Goal: Task Accomplishment & Management: Complete application form

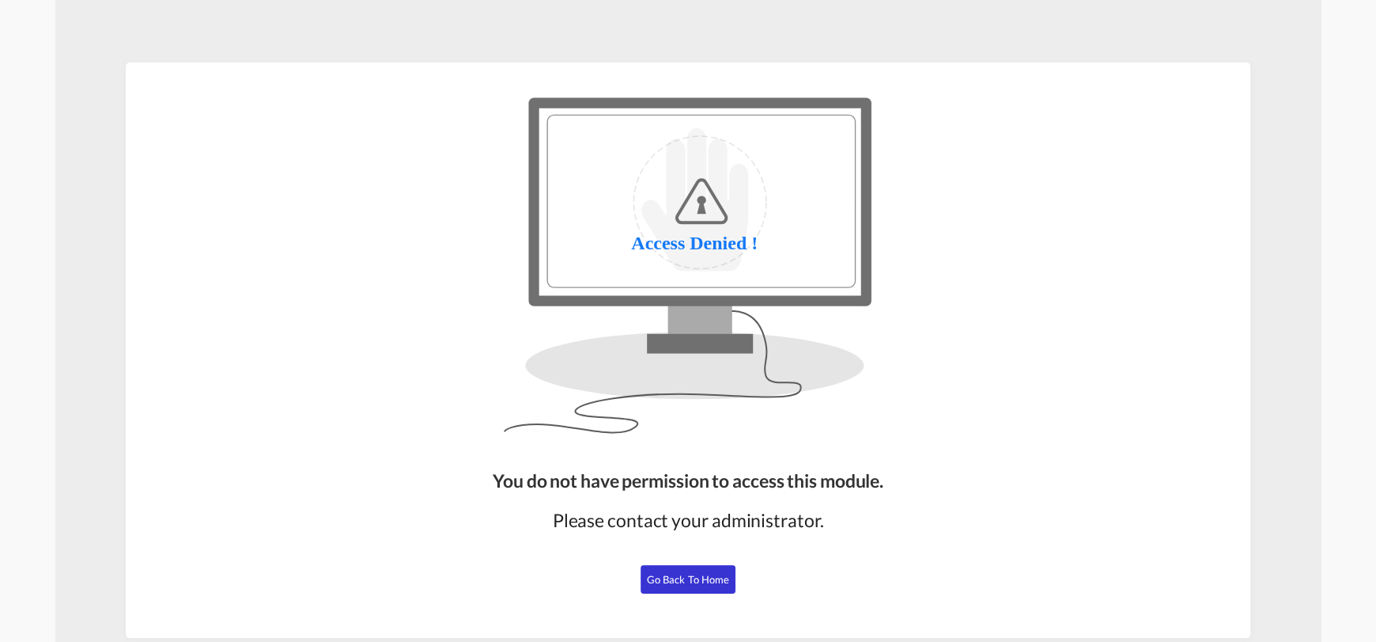
click at [676, 570] on button "Go Back to Home" at bounding box center [688, 579] width 95 height 28
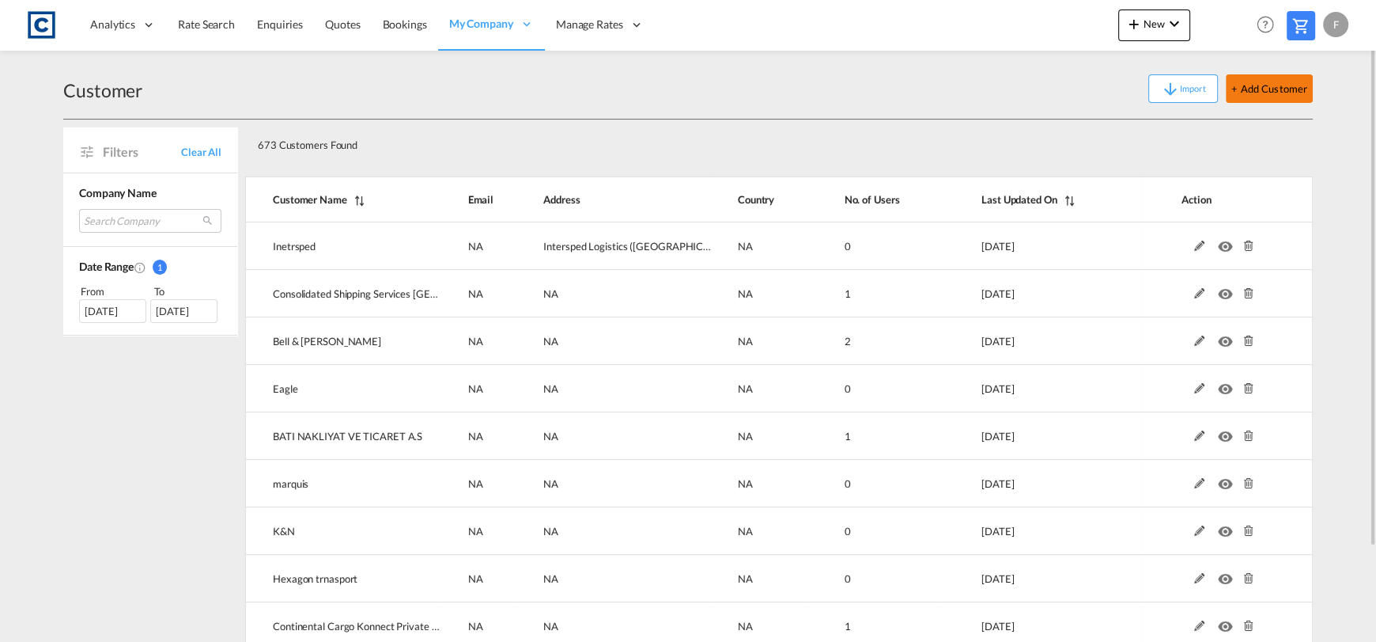
click at [1280, 81] on button "+ Add Customer" at bounding box center [1269, 88] width 87 height 28
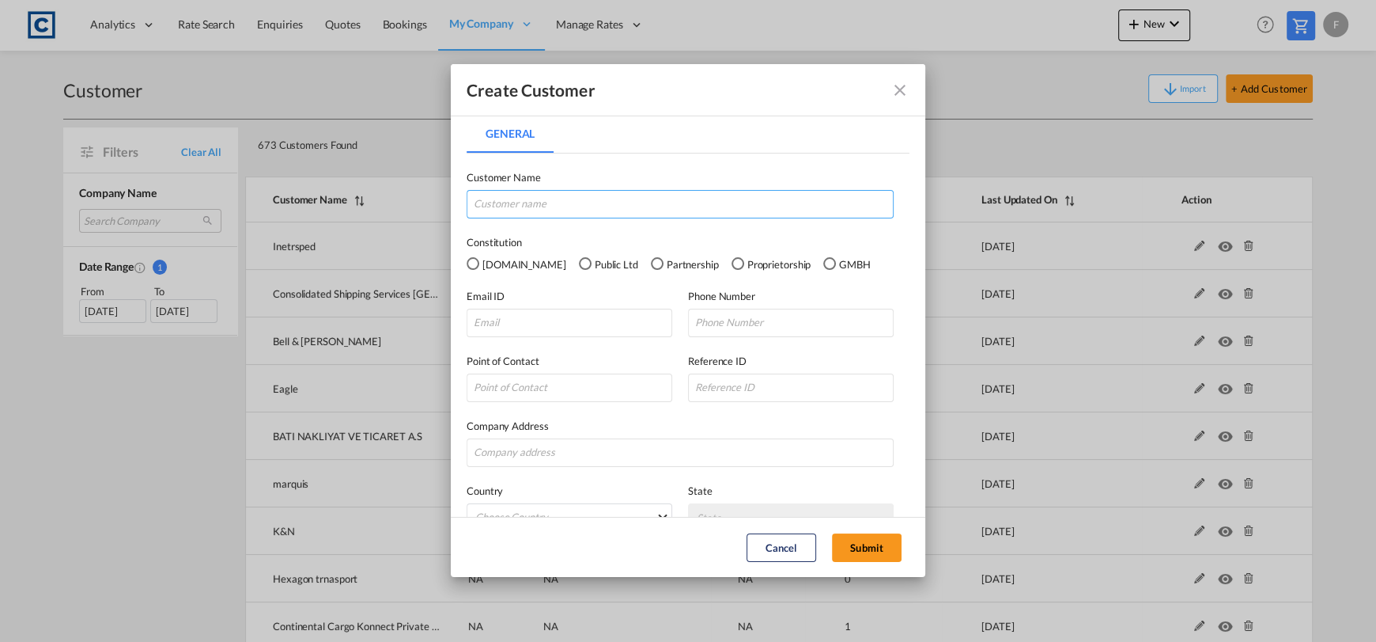
click at [797, 196] on input "General General ..." at bounding box center [680, 204] width 427 height 28
type input "Daniel"
click at [602, 333] on input "General General ..." at bounding box center [570, 323] width 206 height 28
paste input "Dan / Seagull Shipping <daniel@seagulls.com.pk>"
drag, startPoint x: 558, startPoint y: 322, endPoint x: 368, endPoint y: 320, distance: 189.9
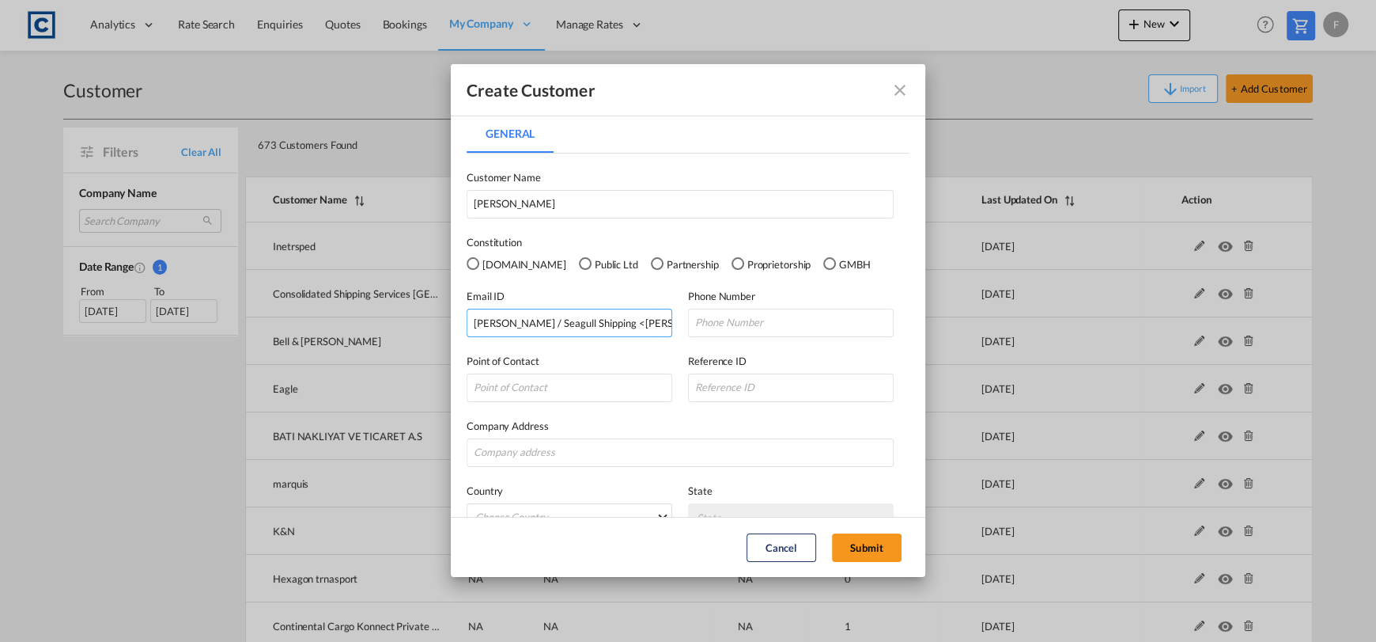
click at [368, 321] on div "Create Customer General General Customer Name Daniel Constitution Pvt.Ltd Publi…" at bounding box center [688, 320] width 1376 height 641
type input "daniel@seagulls.com.pk"
click at [709, 331] on input "General General ..." at bounding box center [791, 323] width 206 height 28
paste input "92 308 4217320"
type input "92 308 4217320"
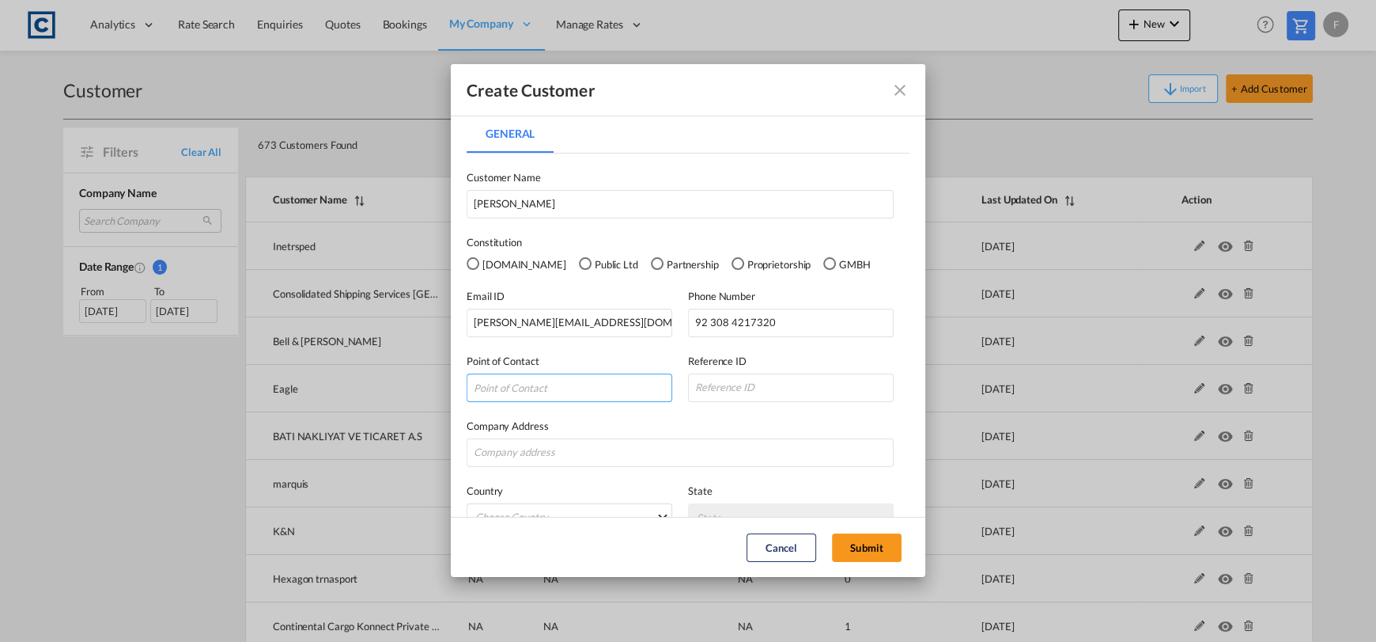
click at [579, 384] on input "General General ..." at bounding box center [570, 387] width 206 height 28
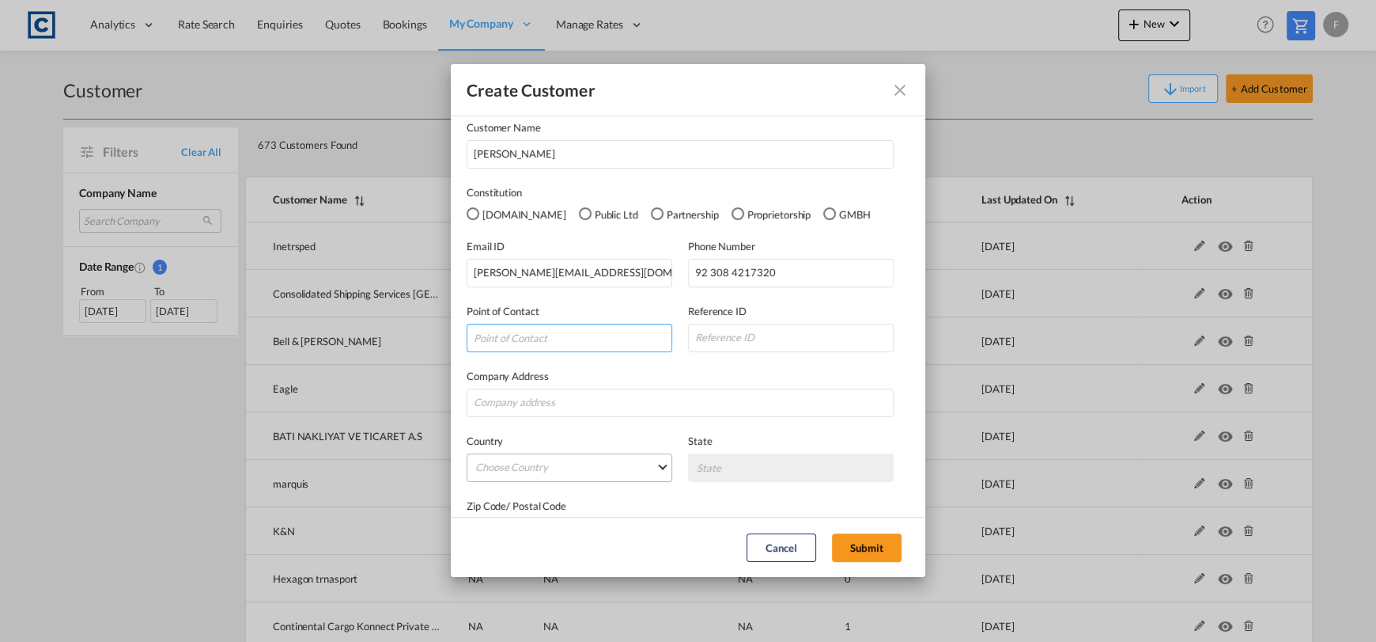
scroll to position [94, 0]
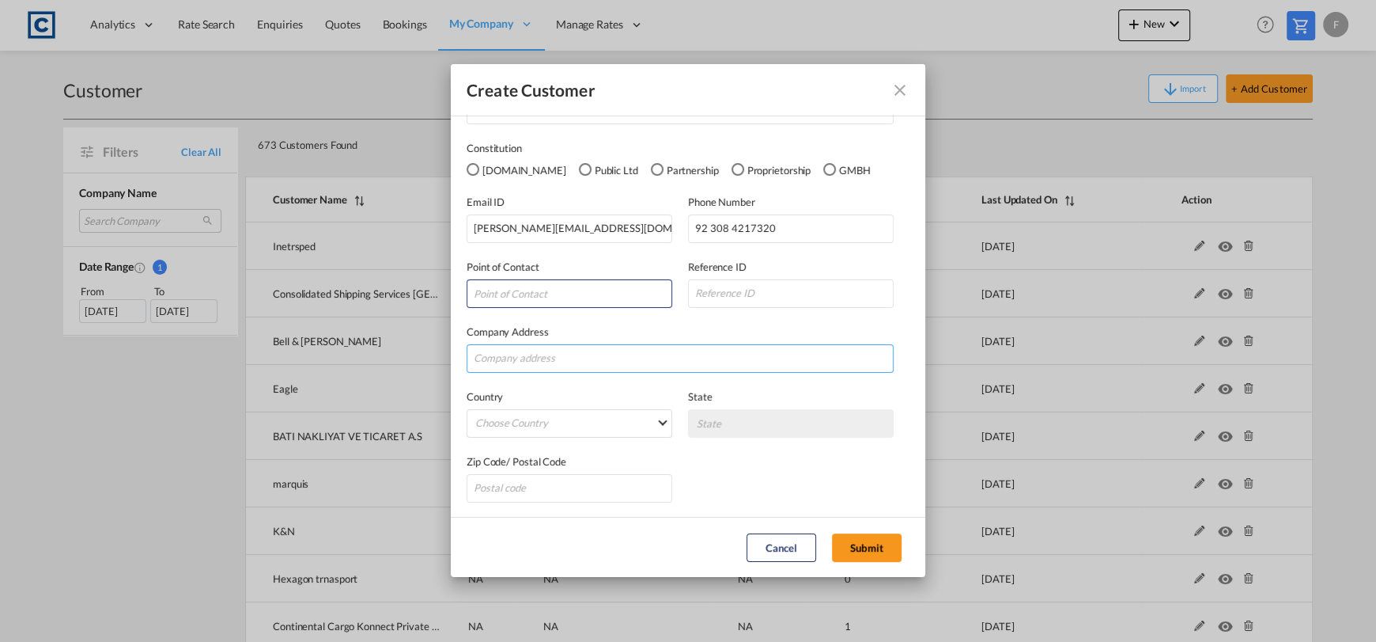
click at [574, 365] on input "General General ..." at bounding box center [680, 358] width 427 height 28
type input "S"
click at [600, 349] on input "General General ..." at bounding box center [680, 358] width 427 height 28
paste input "Office No. 7, First Floor, Plaza No. 38, Search Mansion, Bahria Springs Commerc…"
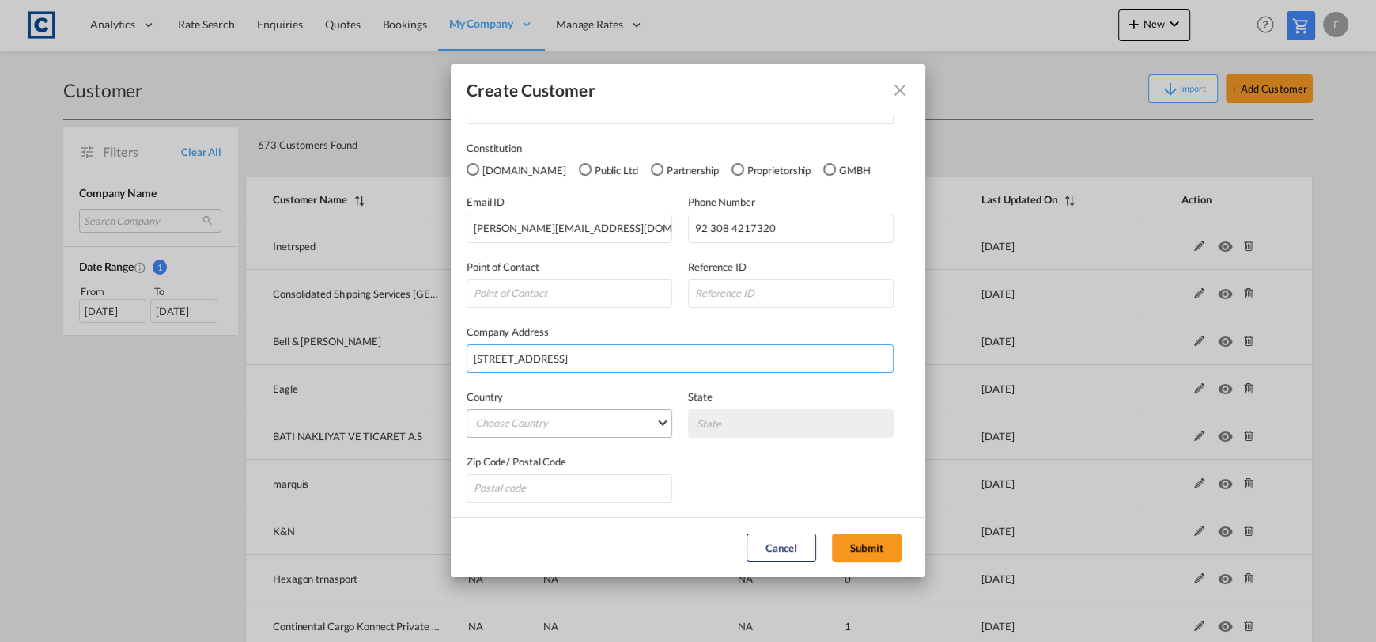
type input "Office No. 7, First Floor, Plaza No. 38, Search Mansion, Bahria Springs Commerc…"
click at [566, 413] on md-select "Choose Country Afghanistan Albania Algeria American Samoa Andorra Angola Anguil…" at bounding box center [570, 423] width 206 height 28
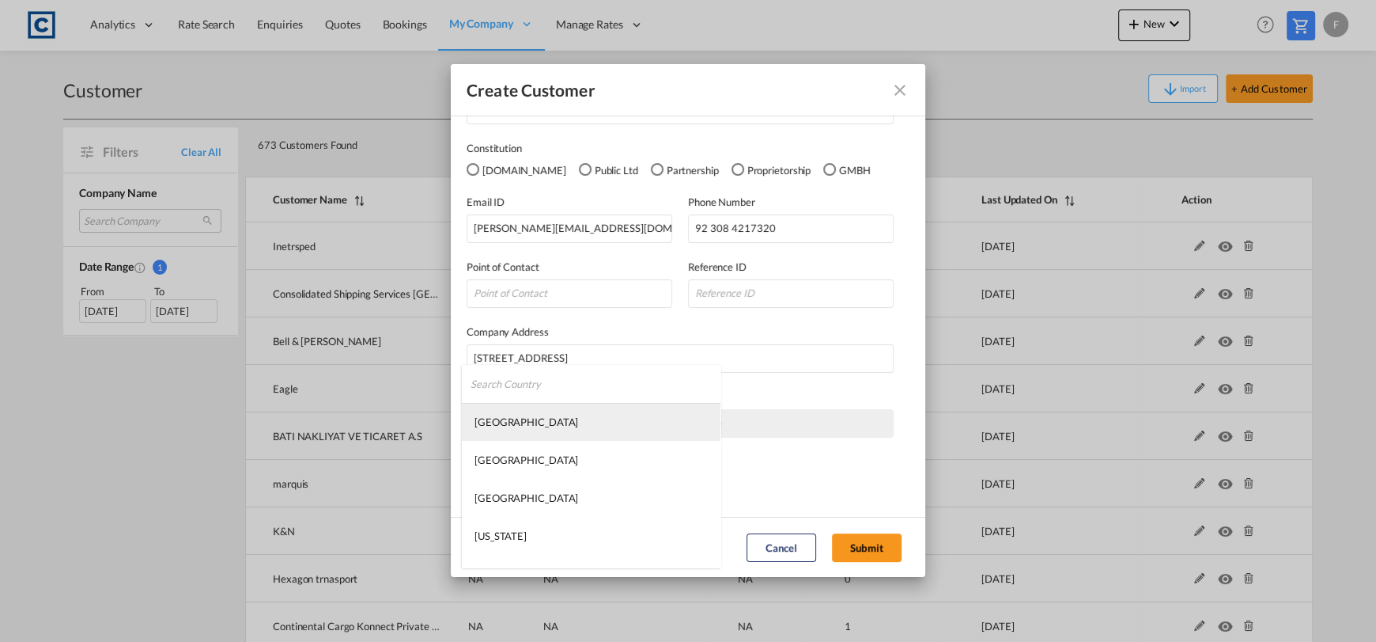
type md-option "Afghanistan"
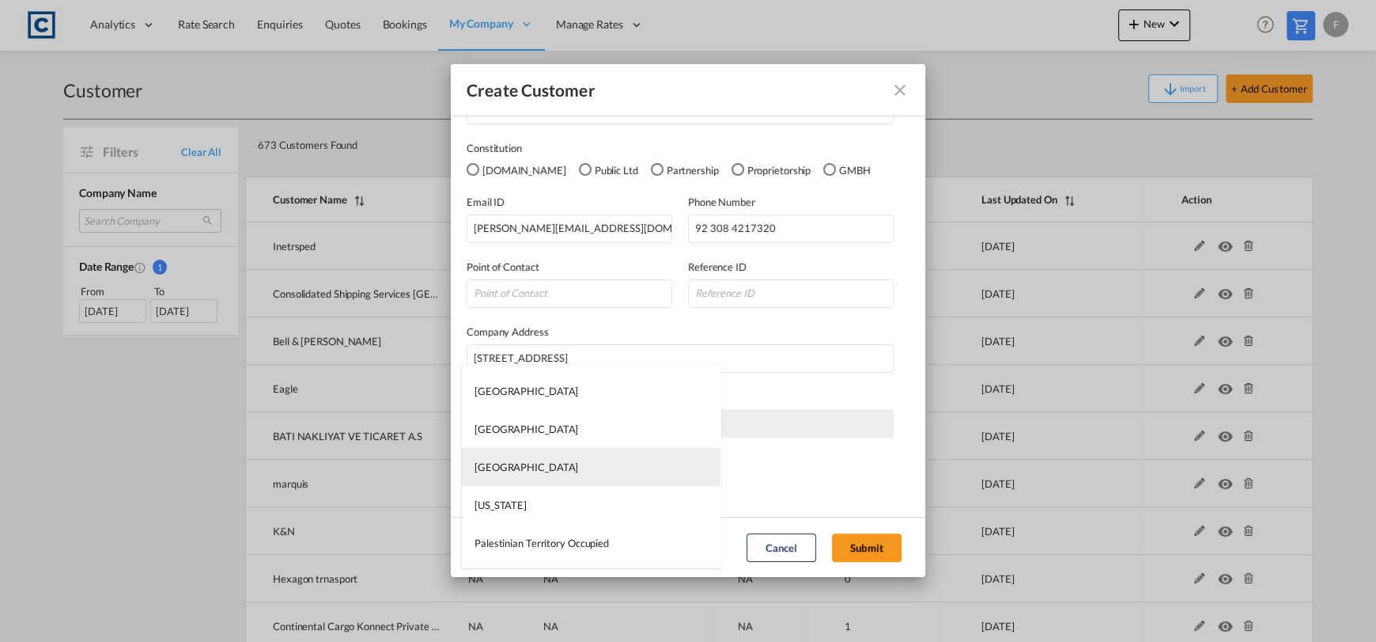
type md-option "Pakistan"
click at [583, 466] on md-option "Pakistan" at bounding box center [591, 467] width 259 height 38
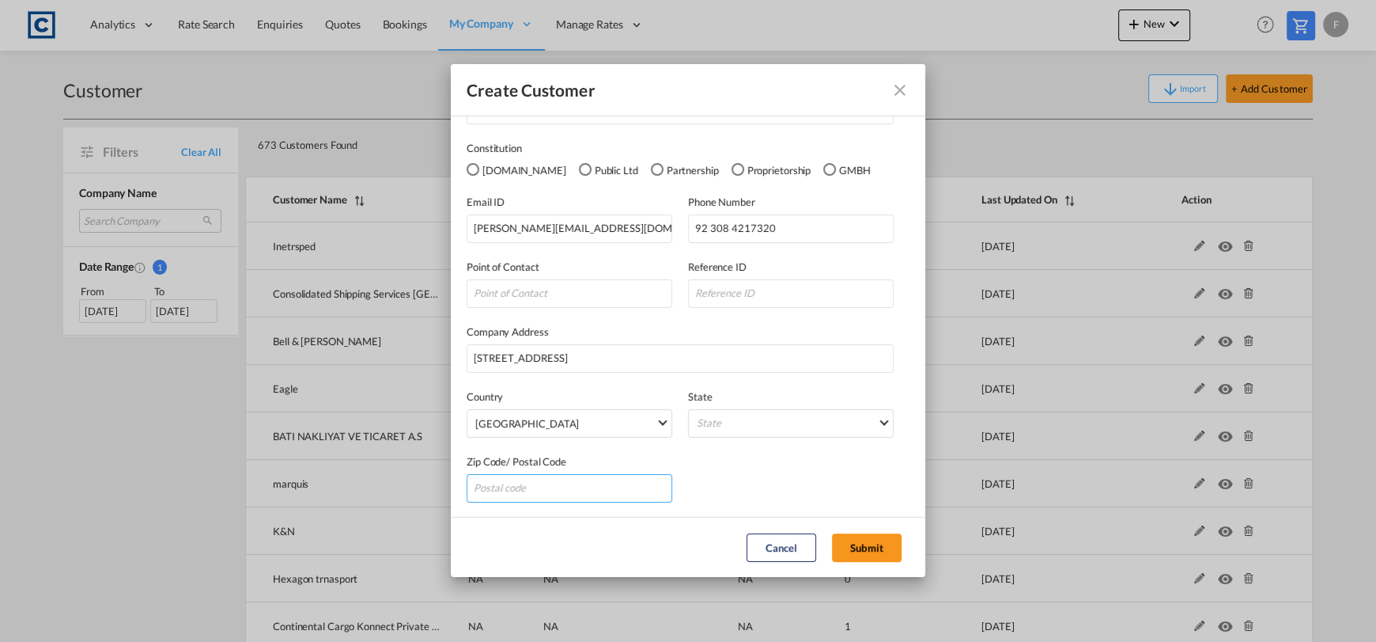
click at [610, 477] on input "General General ..." at bounding box center [570, 488] width 206 height 28
type input "NA"
click at [864, 558] on button "Submit" at bounding box center [867, 547] width 70 height 28
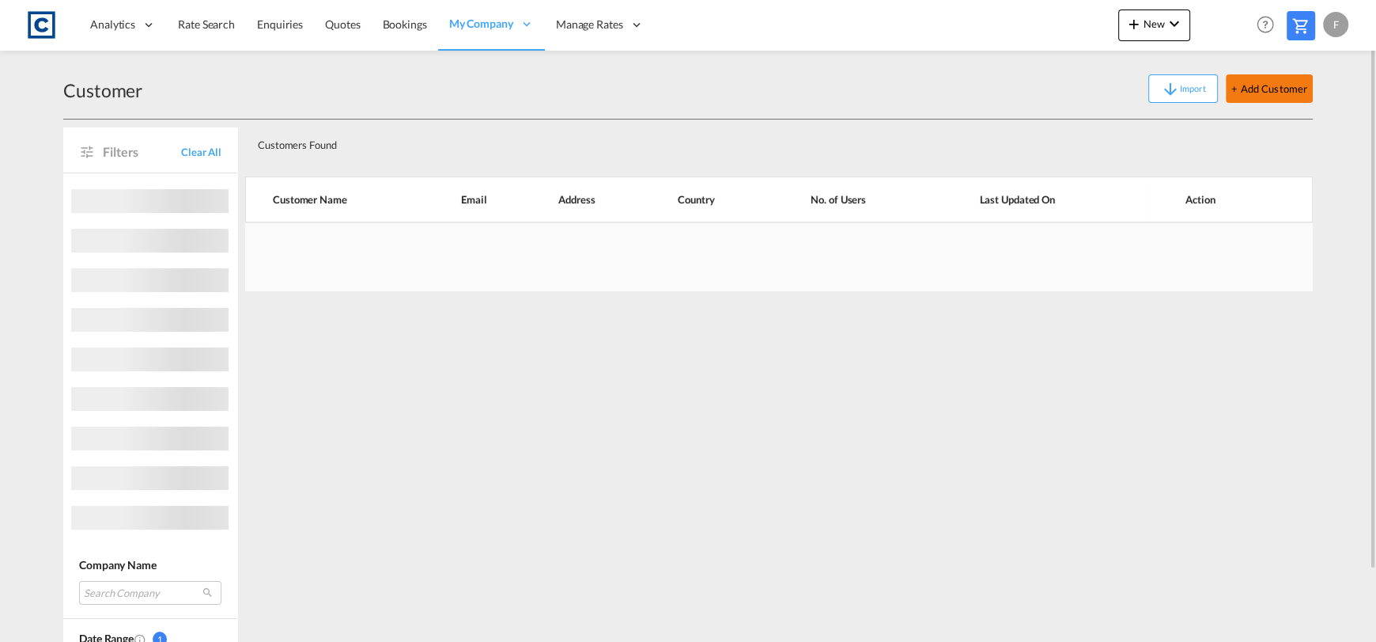
click at [1248, 94] on button "+ Add Customer" at bounding box center [1269, 88] width 87 height 28
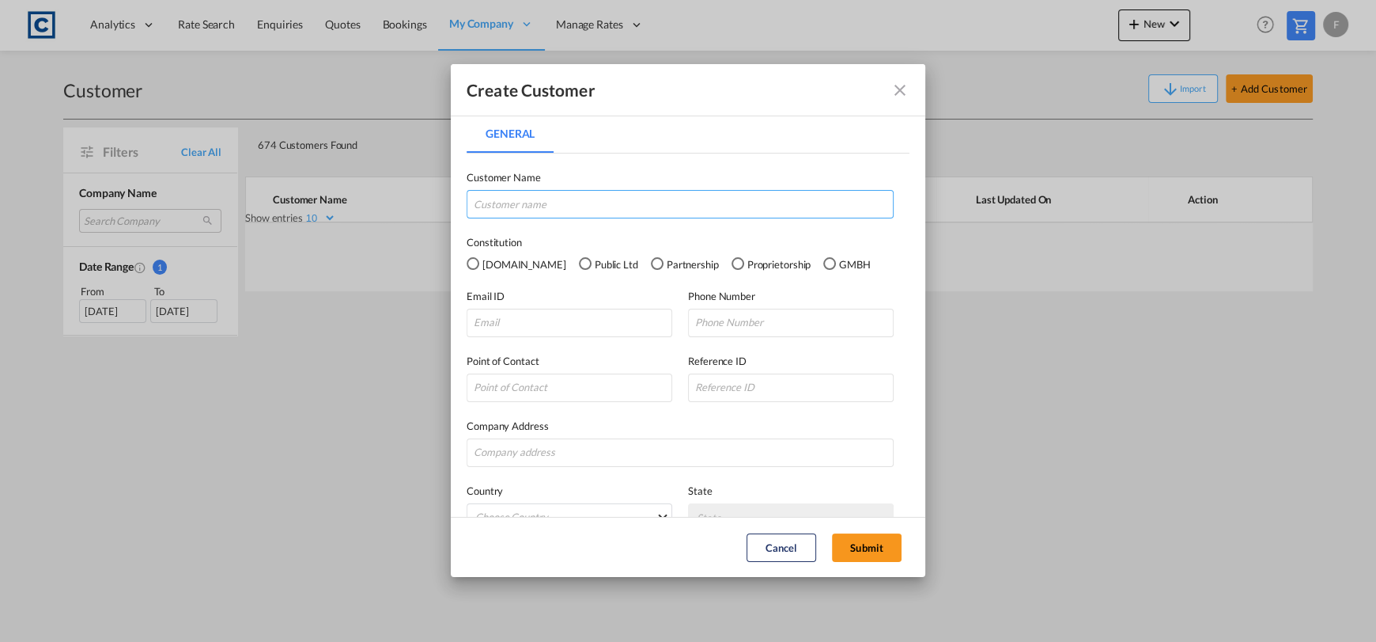
click at [539, 208] on input "General General ..." at bounding box center [680, 204] width 427 height 28
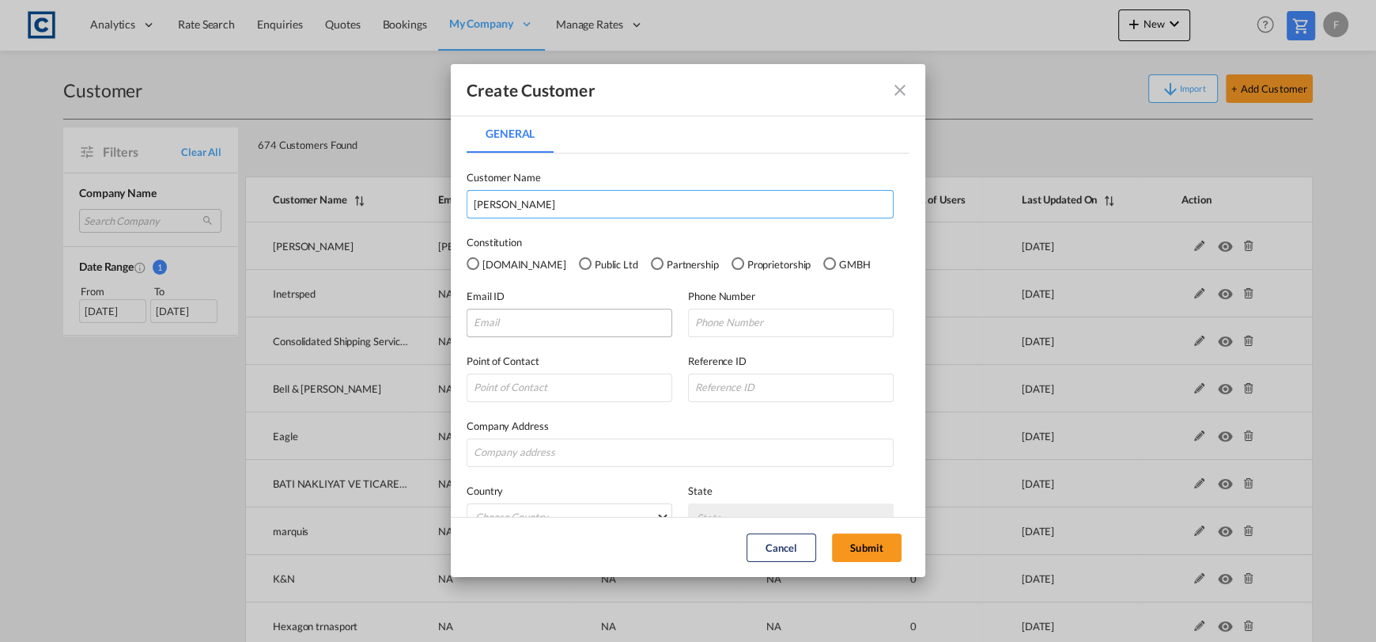
type input "Daniel"
click at [589, 335] on input "General General ..." at bounding box center [570, 323] width 206 height 28
paste input "Daniel@seagulls.com.pk"
type input "Daniel@seagulls.com.pk"
click at [729, 316] on input "General General ..." at bounding box center [791, 323] width 206 height 28
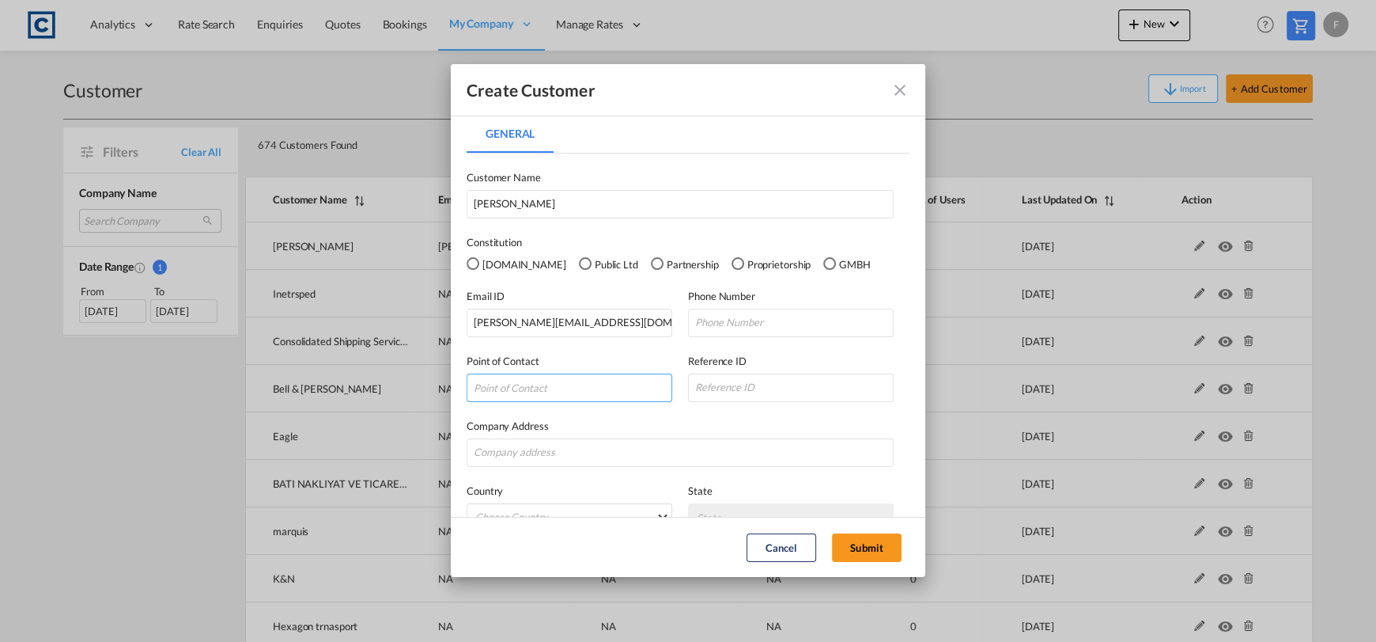
click at [538, 395] on input "General General ..." at bounding box center [570, 387] width 206 height 28
paste input "Office No. 7, First Floor, Plaza No. 38, Search Mansion, Bahria Springs Commerc…"
type input "Office No. 7, First Floor, Plaza No. 38, Search Mansion, Bahria Springs Commerc…"
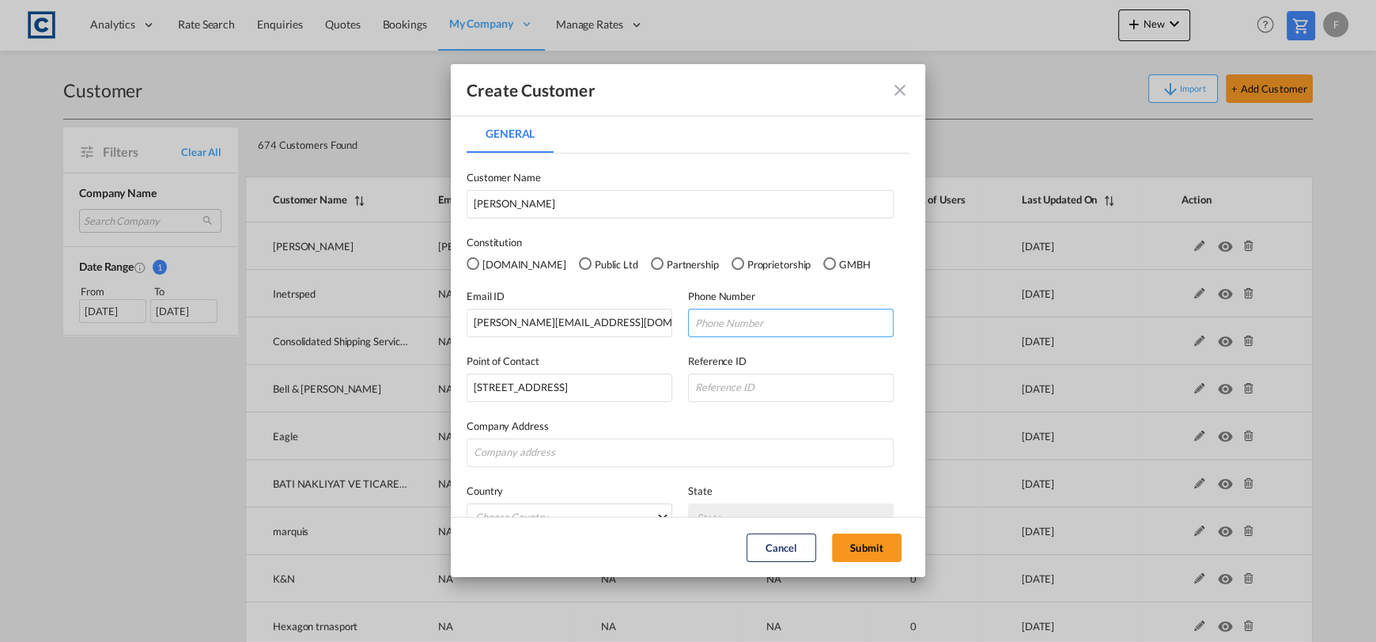
click at [713, 322] on input "General General ..." at bounding box center [791, 323] width 206 height 28
paste input "92 308 4217320"
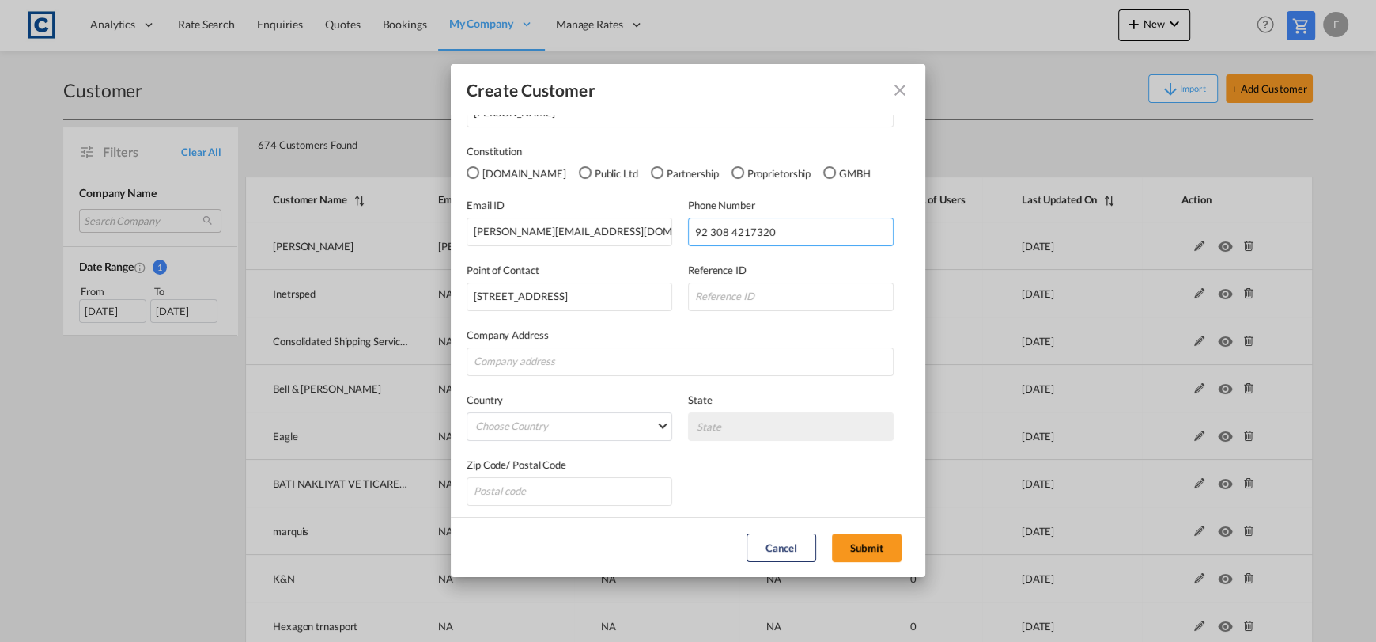
scroll to position [94, 0]
type input "92 308 4217320"
click at [759, 299] on input "General General ..." at bounding box center [791, 293] width 206 height 28
click at [675, 354] on input "General General ..." at bounding box center [680, 358] width 427 height 28
type input "Seagull Shipping & Logistics (PVT) LTD"
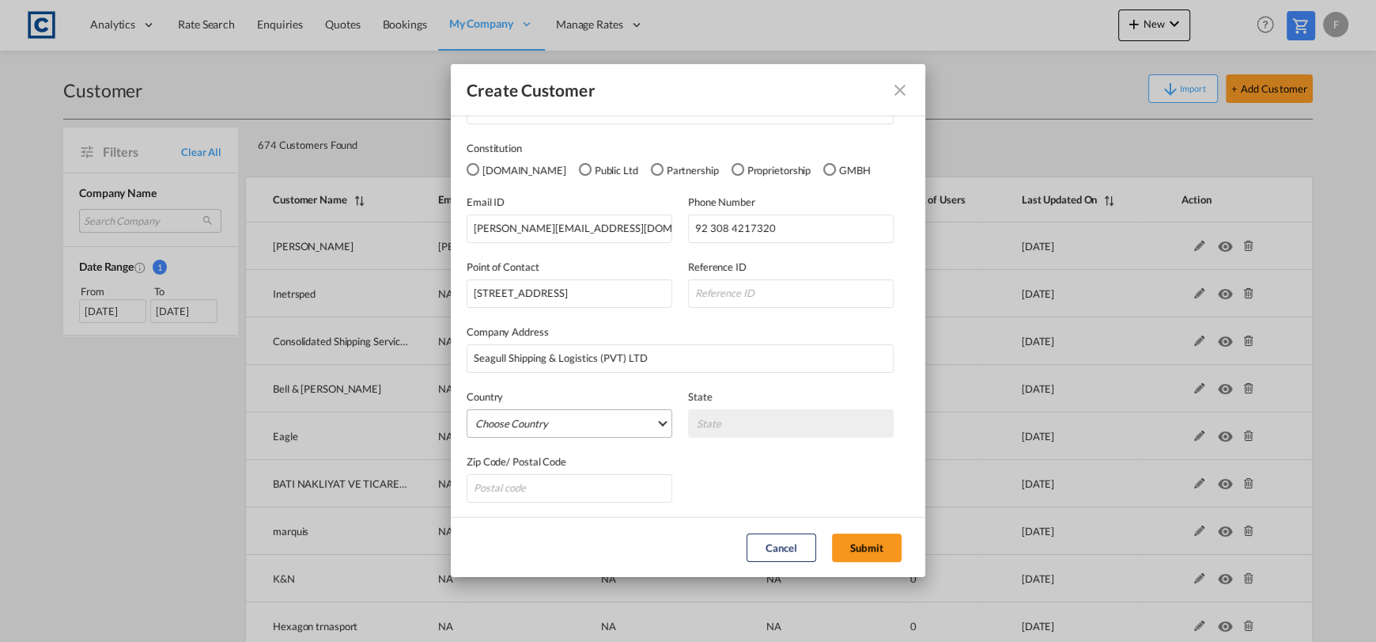
click at [507, 422] on md-select "Choose Country Afghanistan Albania Algeria American Samoa Andorra Angola Anguil…" at bounding box center [570, 423] width 206 height 28
type md-option "Afghanistan"
type md-option "Pakistan"
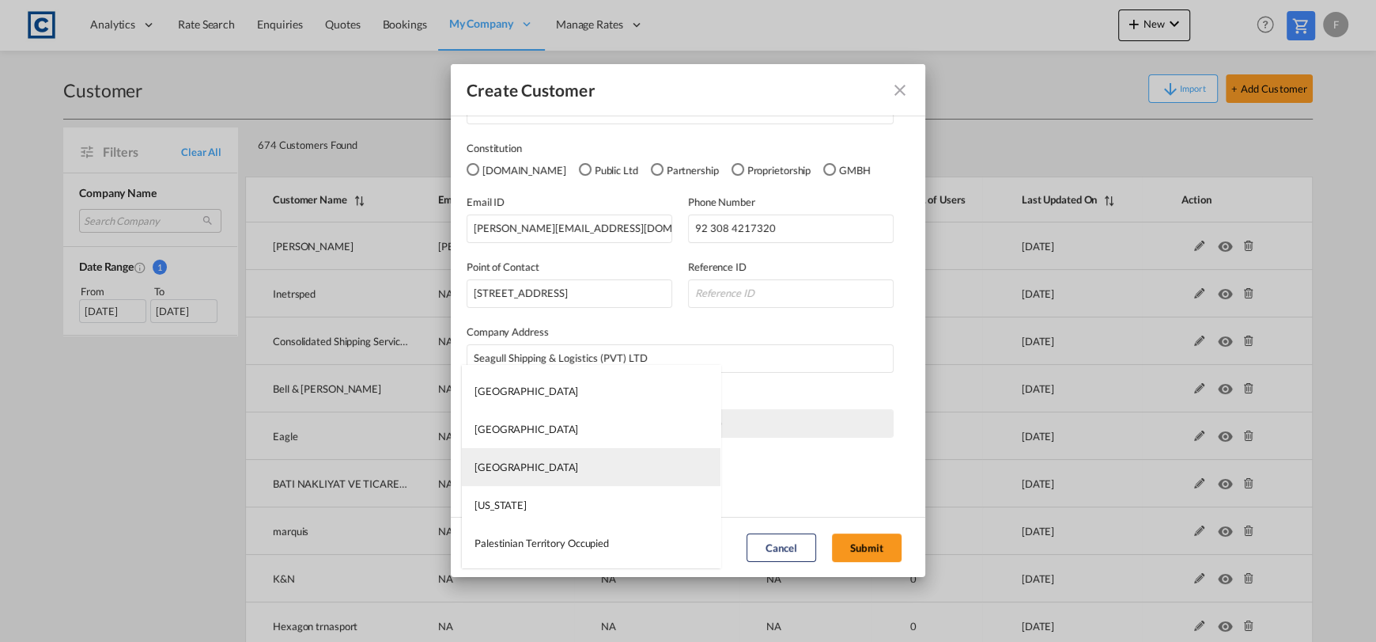
click at [531, 457] on md-option "Pakistan" at bounding box center [591, 467] width 259 height 38
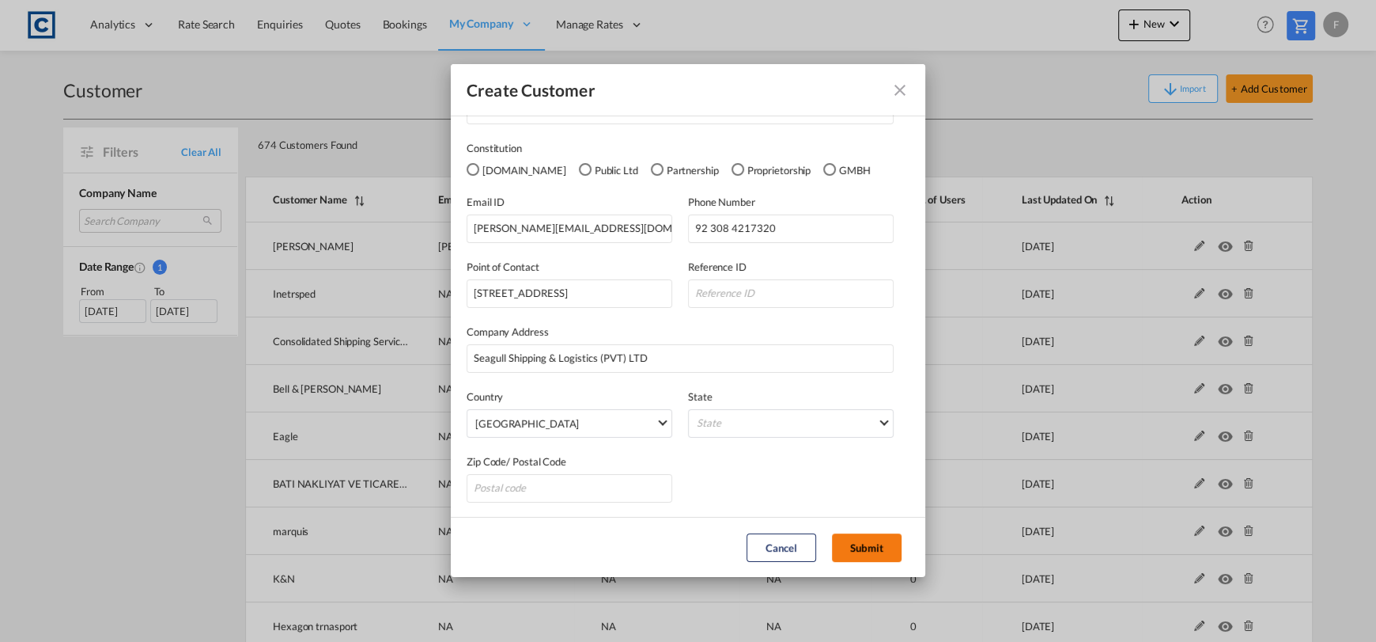
click at [873, 548] on button "Submit" at bounding box center [867, 547] width 70 height 28
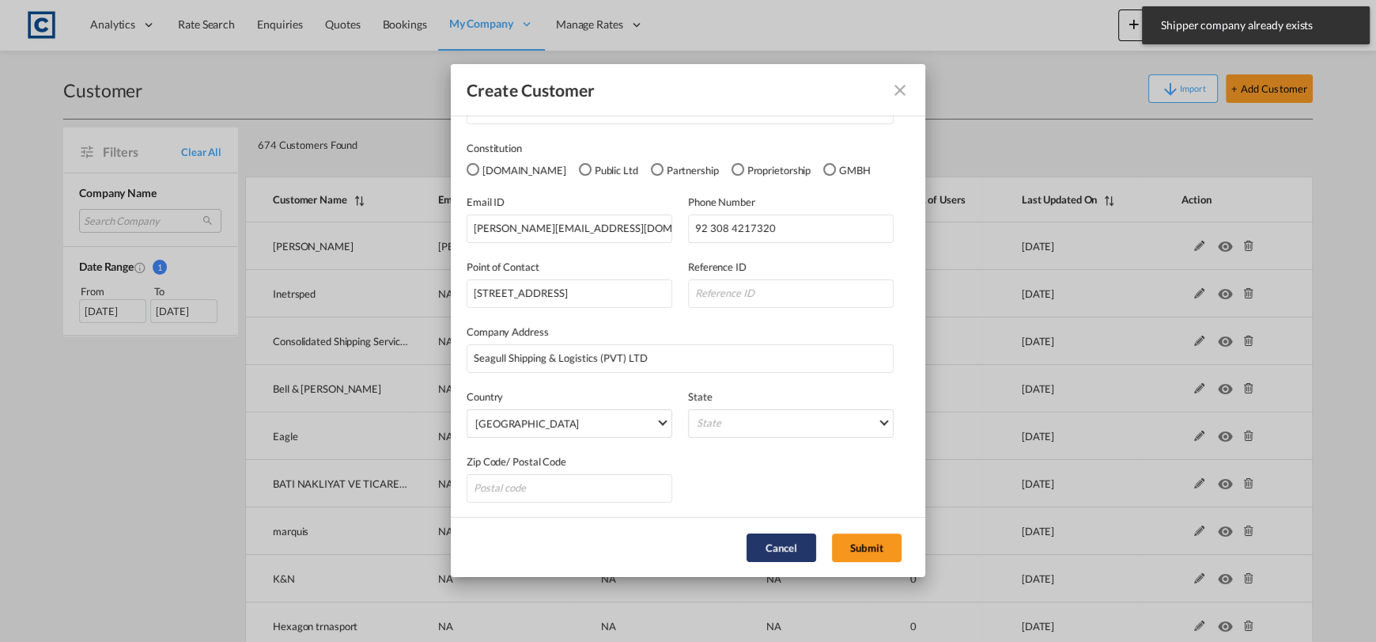
click at [799, 552] on button "Cancel" at bounding box center [782, 547] width 70 height 28
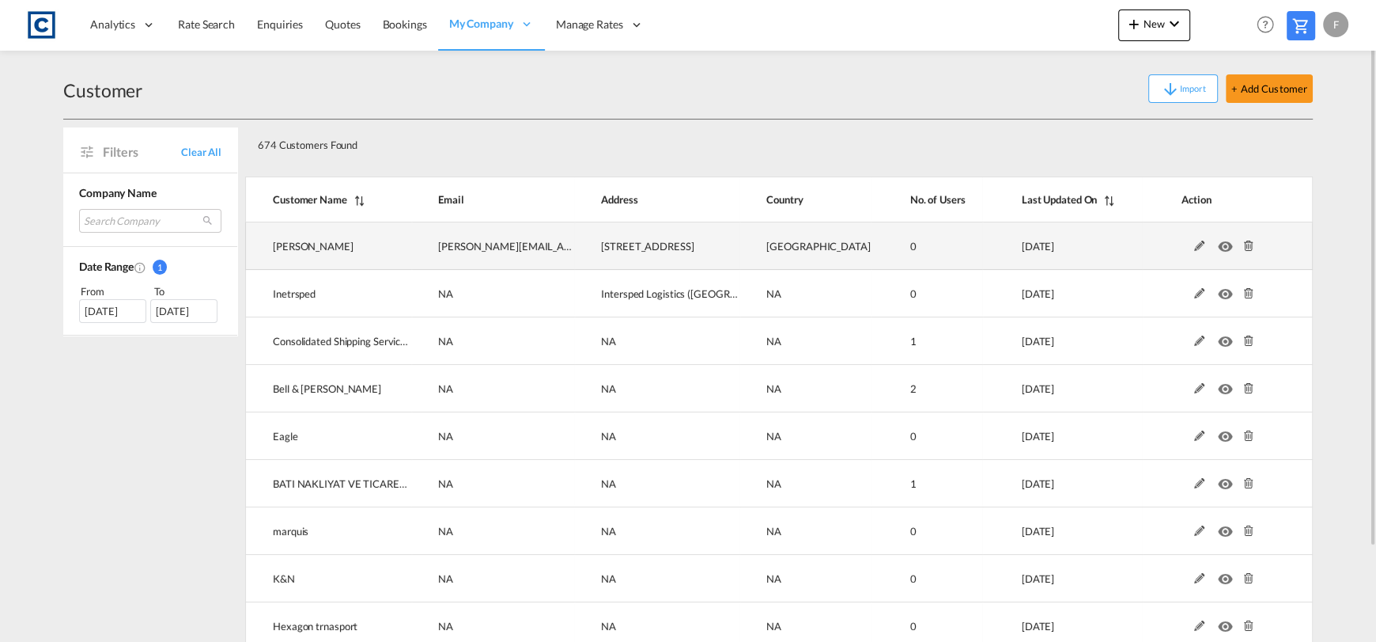
click at [1198, 246] on md-icon at bounding box center [1200, 245] width 21 height 11
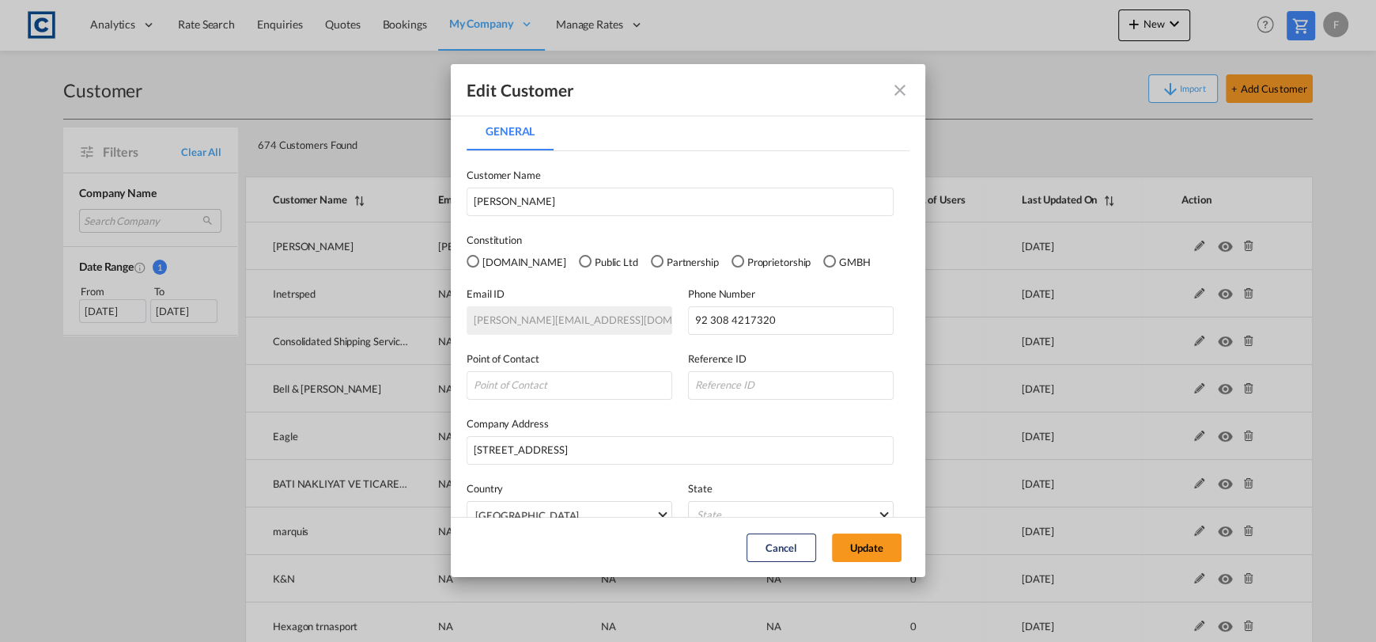
scroll to position [0, 0]
click at [589, 384] on input "General General ..." at bounding box center [570, 387] width 206 height 28
paste input "92 308 4217320"
click at [452, 346] on md-dialog-content "General General Customer Name Daniel Constitution Pvt.Ltd Public Ltd Partnershi…" at bounding box center [688, 316] width 475 height 402
drag, startPoint x: 562, startPoint y: 385, endPoint x: 357, endPoint y: 415, distance: 207.0
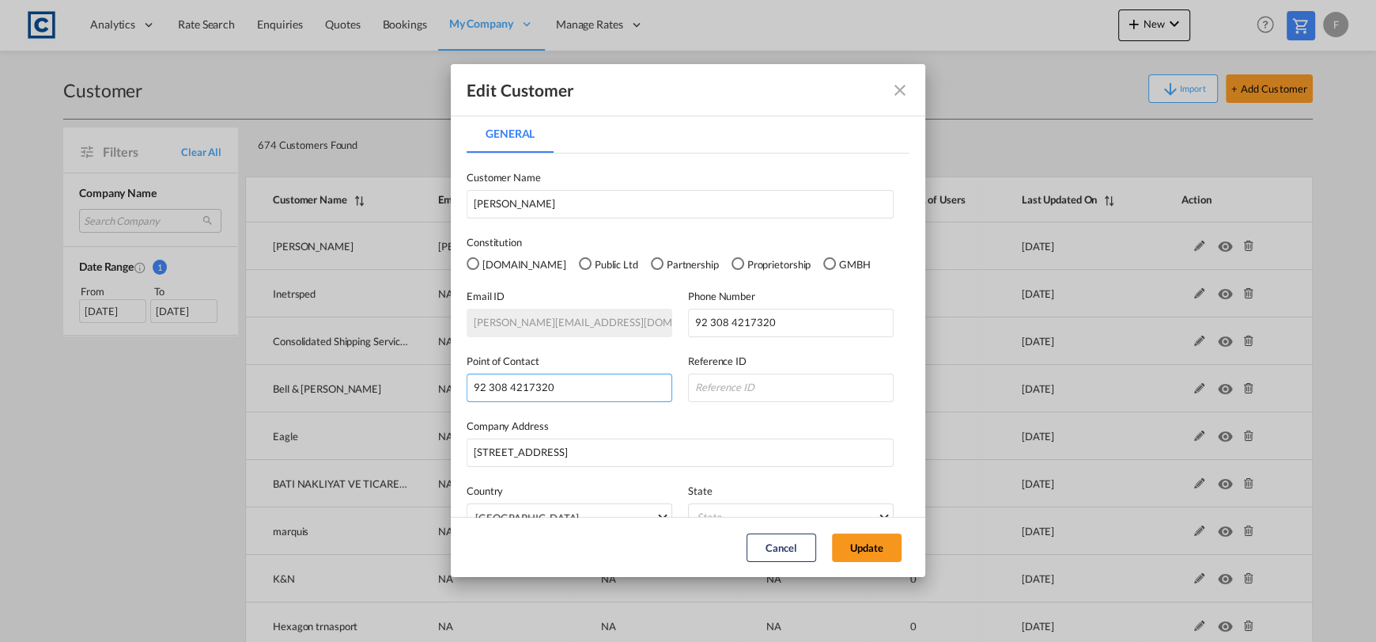
click at [357, 415] on div "Edit Customer General General Customer Name Daniel Constitution Pvt.Ltd Public …" at bounding box center [688, 320] width 1376 height 641
paste input "daniel@seagulls.com.pk"
type input "daniel@seagulls.com.pk"
click at [874, 539] on button "Update" at bounding box center [867, 547] width 70 height 28
